Goal: Transaction & Acquisition: Purchase product/service

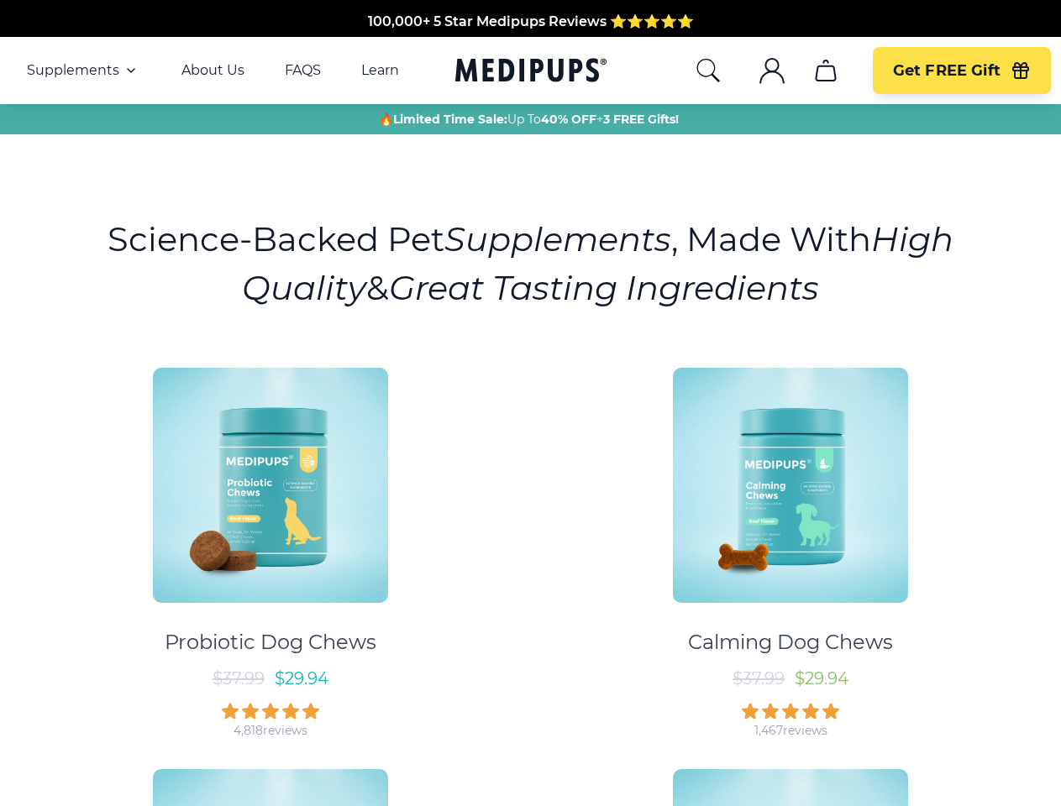
click at [530, 403] on div "Probiotic Dog Chews $ 37.99 $ 29.94 4,818 reviews Calming Dog Chews $ 37.99 $ 2…" at bounding box center [530, 747] width 1041 height 788
click at [83, 71] on span "Supplements" at bounding box center [73, 70] width 92 height 17
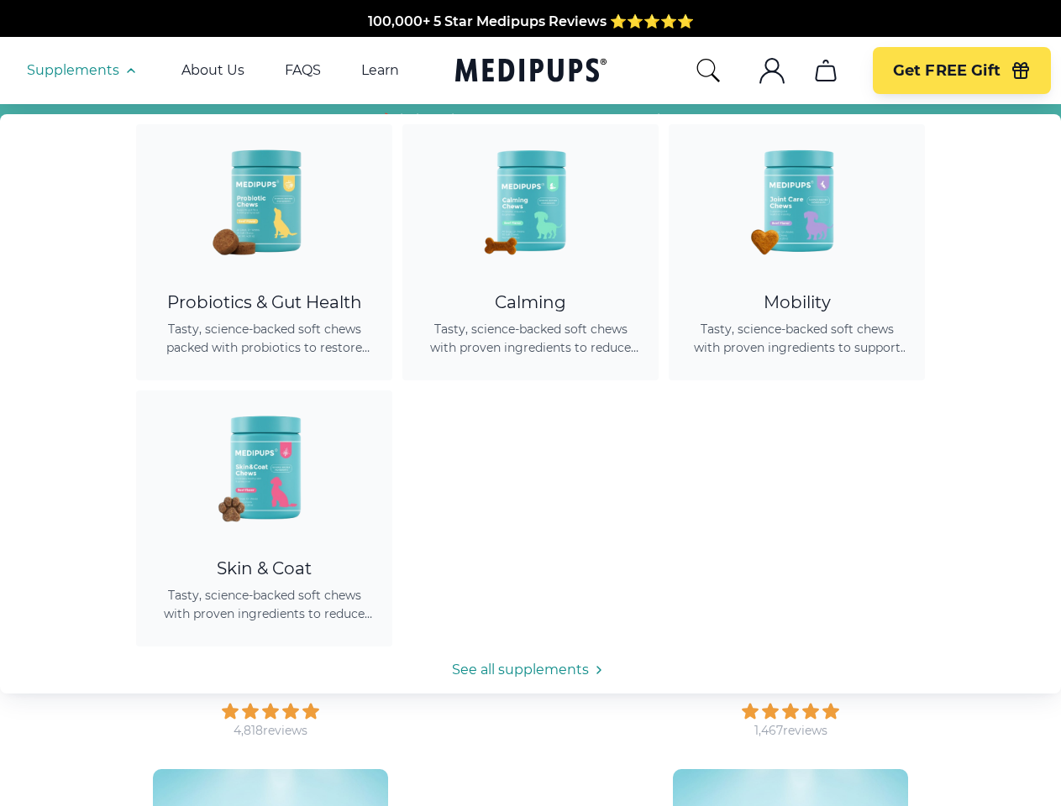
click at [129, 71] on icon "button" at bounding box center [131, 70] width 20 height 20
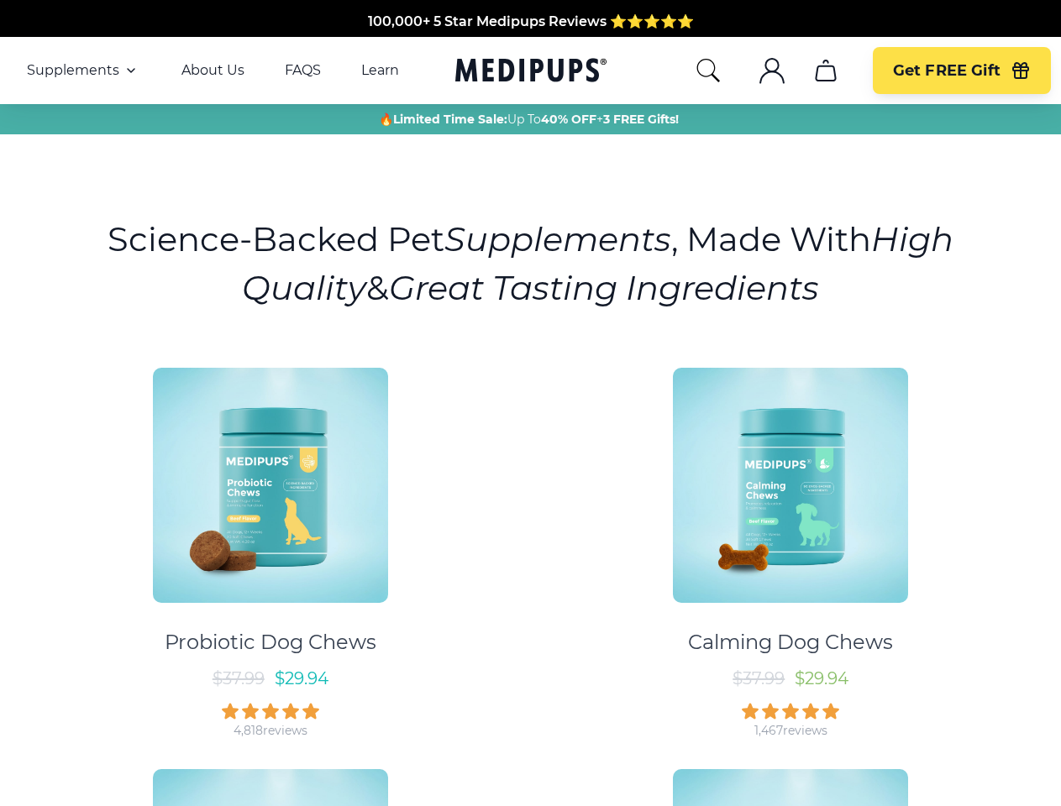
click at [707, 71] on icon "search" at bounding box center [708, 70] width 27 height 27
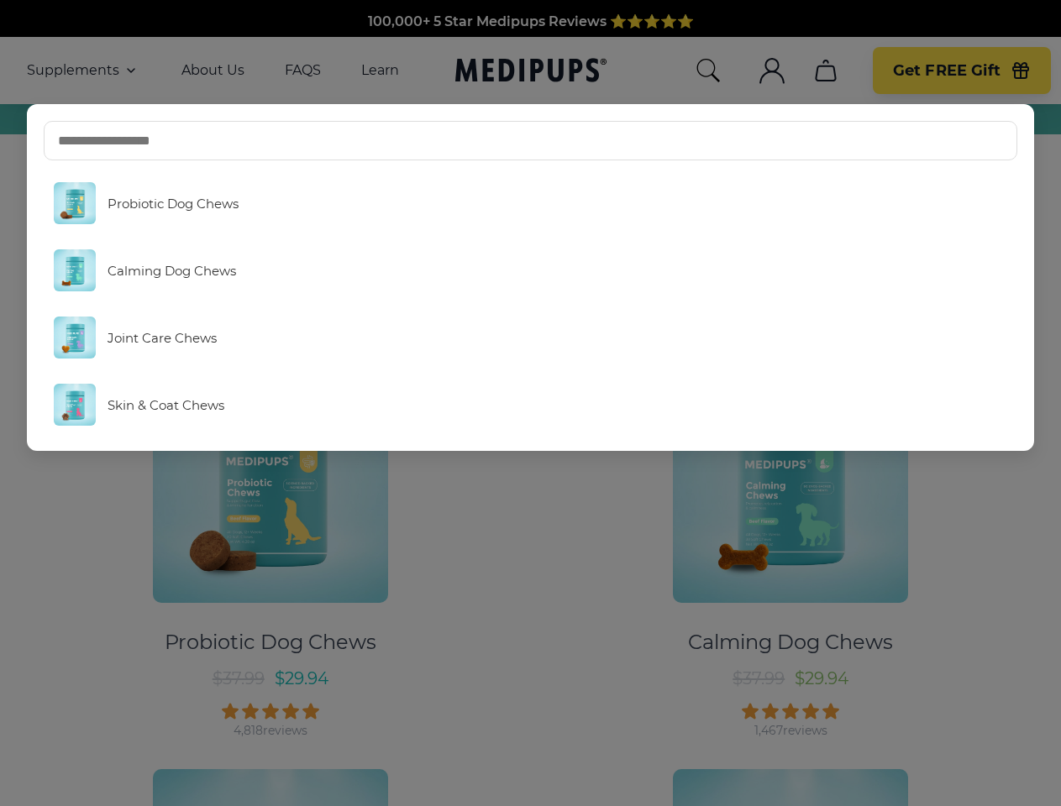
click at [771, 71] on icon ".cls-1{fill:none;stroke:currentColor;stroke-miterlimit:10;stroke-width:1.5px;}" at bounding box center [772, 70] width 27 height 27
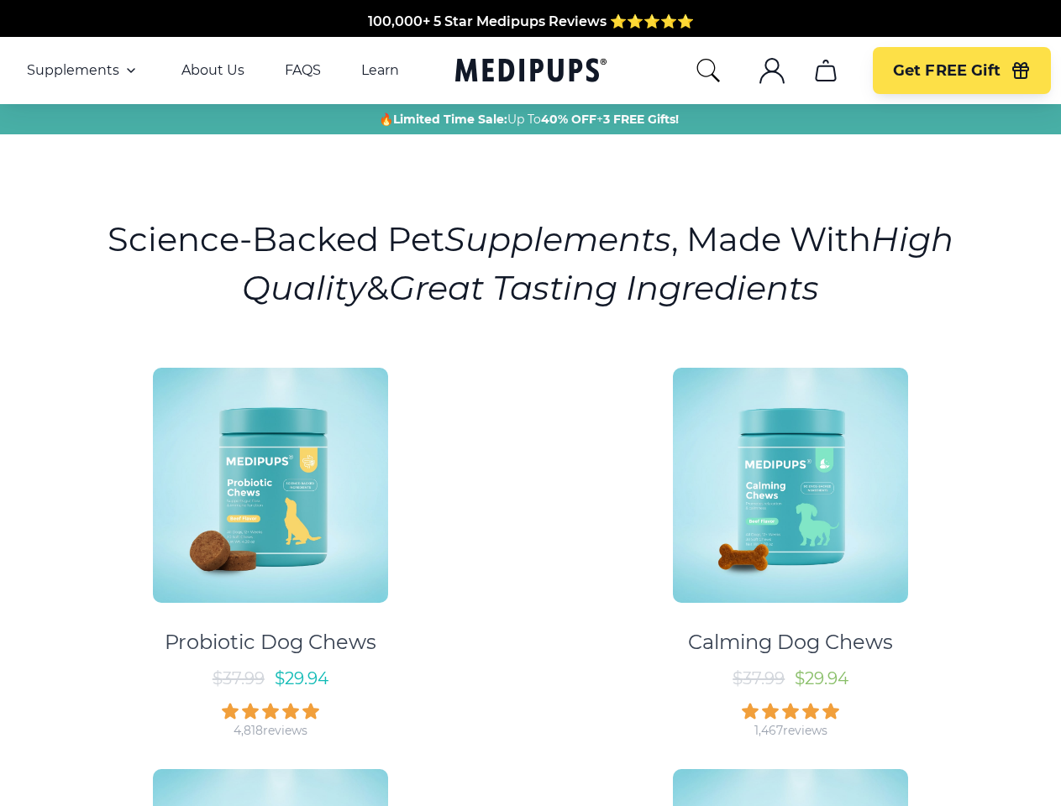
click at [771, 71] on icon ".cls-1{fill:none;stroke:currentColor;stroke-miterlimit:10;stroke-width:1.5px;}" at bounding box center [772, 70] width 27 height 27
click at [825, 71] on icon "cart" at bounding box center [825, 70] width 27 height 27
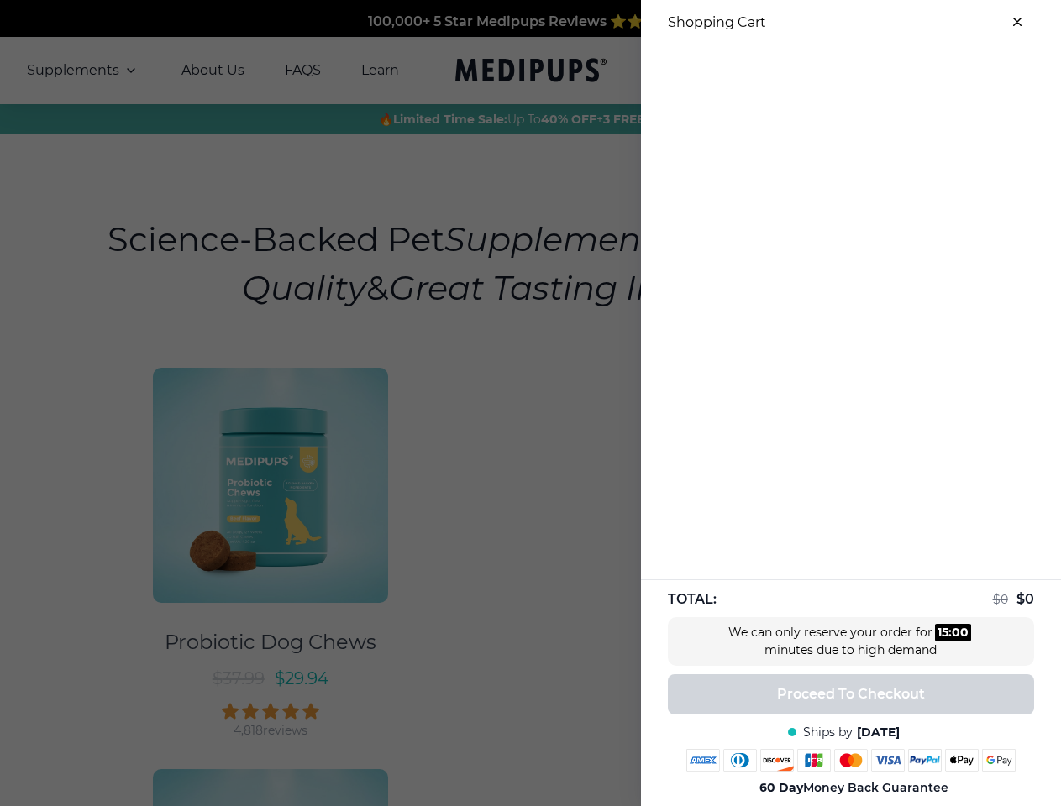
click at [825, 71] on div at bounding box center [530, 403] width 1061 height 806
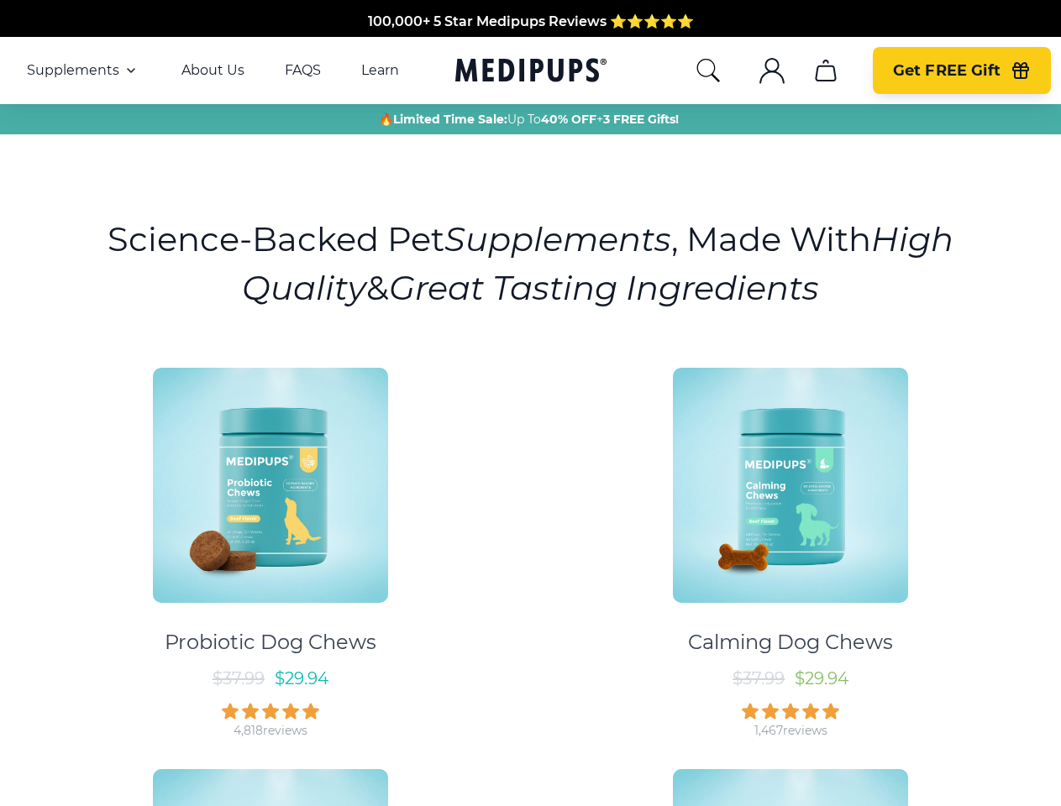
click at [961, 71] on span "Get FREE Gift" at bounding box center [947, 70] width 108 height 19
